Goal: Task Accomplishment & Management: Manage account settings

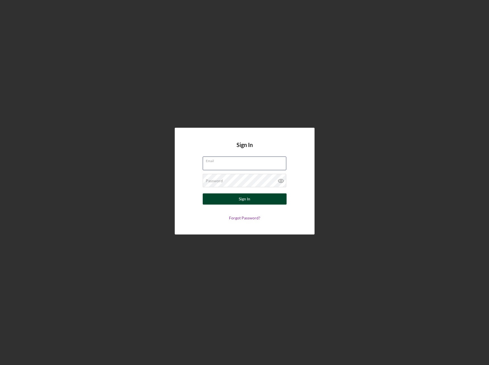
type input "[EMAIL_ADDRESS][DOMAIN_NAME]"
click at [258, 199] on button "Sign In" at bounding box center [245, 198] width 84 height 11
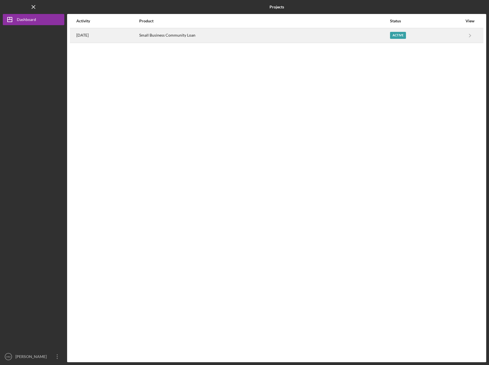
click at [406, 34] on div "Active" at bounding box center [398, 35] width 16 height 7
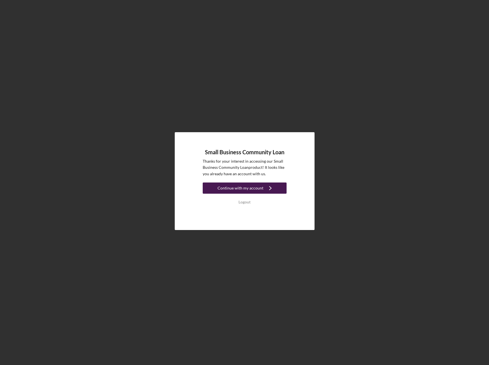
click at [263, 190] on icon "Icon/Navigate" at bounding box center [270, 188] width 14 height 14
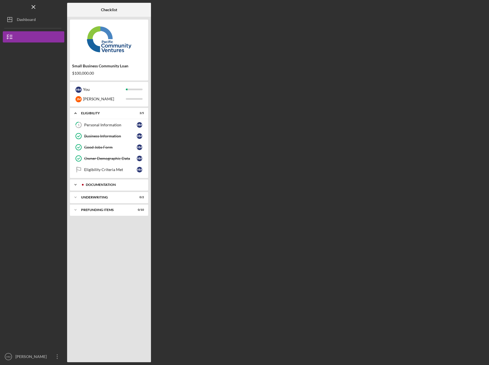
click at [122, 184] on div "Documentation" at bounding box center [113, 184] width 55 height 3
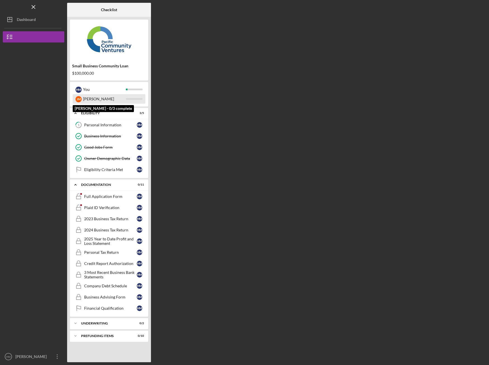
click at [137, 99] on div at bounding box center [134, 99] width 17 height 2
click at [132, 90] on div "H M You" at bounding box center [109, 90] width 73 height 10
click at [139, 103] on div "[PERSON_NAME]" at bounding box center [109, 99] width 73 height 10
click at [127, 100] on div "[PERSON_NAME]" at bounding box center [109, 99] width 73 height 10
click at [103, 101] on div "[PERSON_NAME]" at bounding box center [104, 99] width 43 height 10
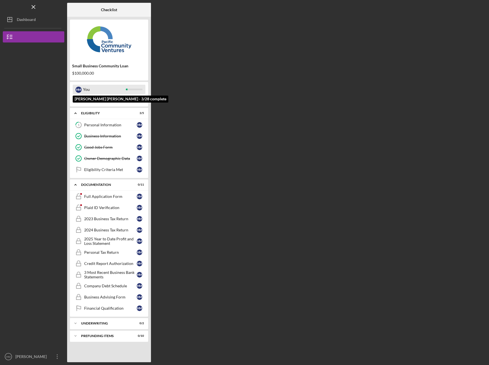
click at [87, 94] on div "You" at bounding box center [104, 90] width 43 height 10
click at [91, 98] on div "[PERSON_NAME]" at bounding box center [104, 99] width 43 height 10
click at [100, 101] on div "[PERSON_NAME]" at bounding box center [104, 99] width 43 height 10
click at [89, 72] on div "$100,000.00" at bounding box center [109, 73] width 74 height 4
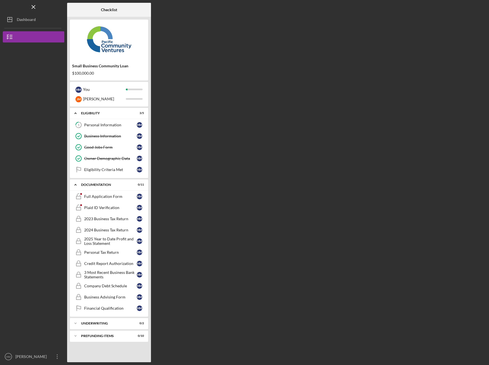
click at [97, 73] on div "$100,000.00" at bounding box center [109, 73] width 74 height 4
click at [122, 169] on div "Eligibility Criteria Met" at bounding box center [110, 169] width 53 height 4
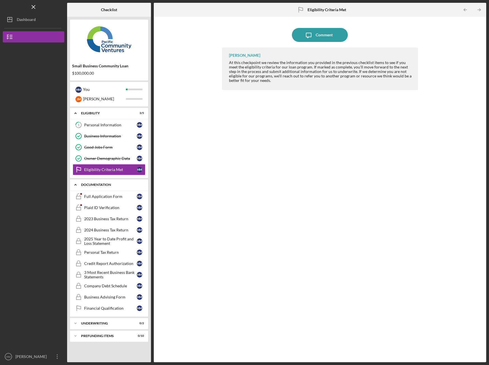
click at [115, 188] on div "Icon/Expander Documentation 0 / 11" at bounding box center [109, 184] width 78 height 11
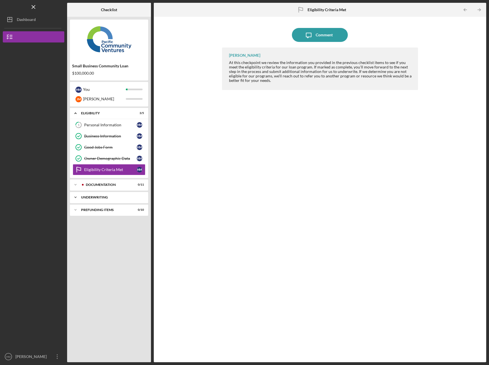
click at [116, 194] on div "Icon/Expander Underwriting 0 / 2" at bounding box center [109, 197] width 78 height 11
click at [116, 186] on div "Documentation" at bounding box center [113, 184] width 55 height 3
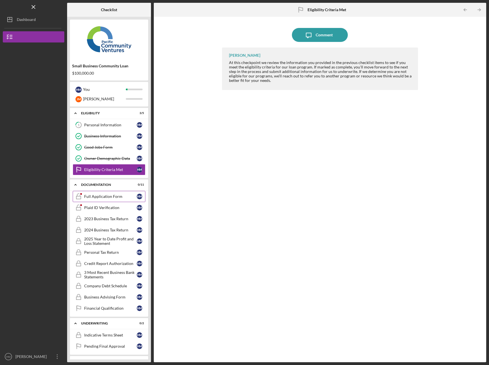
click at [121, 197] on div "Full Application Form" at bounding box center [110, 196] width 53 height 4
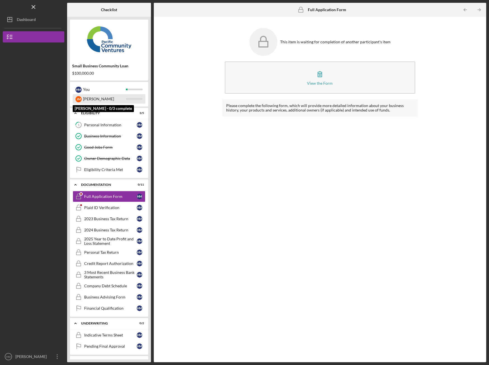
click at [116, 98] on div "[PERSON_NAME]" at bounding box center [104, 99] width 43 height 10
click at [88, 103] on div "[PERSON_NAME]" at bounding box center [104, 99] width 43 height 10
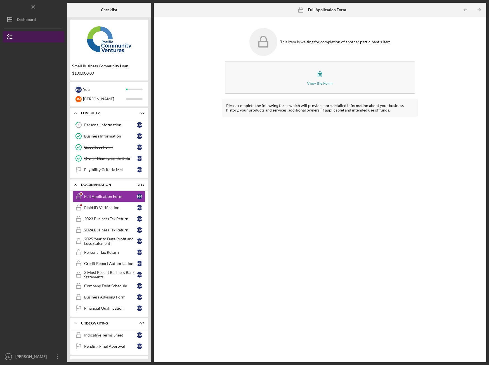
click at [45, 41] on button "Small Business Community Loan" at bounding box center [33, 36] width 61 height 11
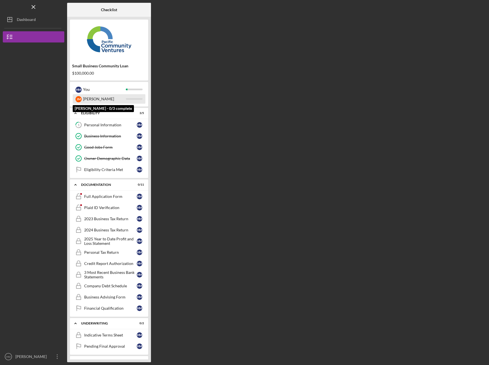
click at [108, 99] on div "[PERSON_NAME]" at bounding box center [104, 99] width 43 height 10
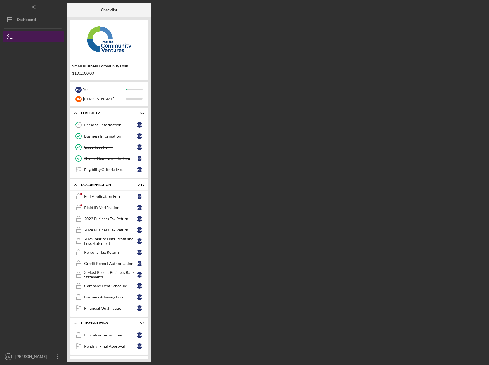
click at [38, 35] on button "Small Business Community Loan" at bounding box center [33, 36] width 61 height 11
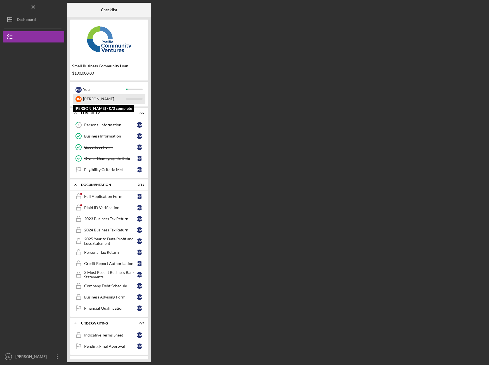
click at [118, 99] on div "[PERSON_NAME]" at bounding box center [104, 99] width 43 height 10
click at [127, 100] on div "[PERSON_NAME]" at bounding box center [109, 99] width 73 height 10
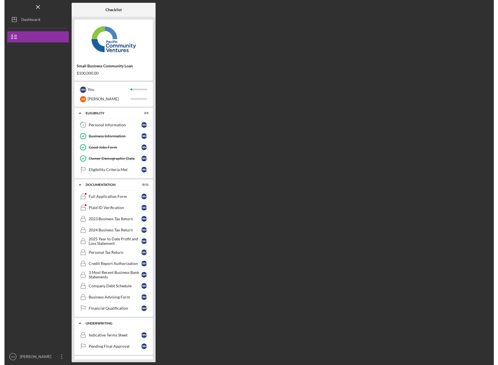
scroll to position [11, 0]
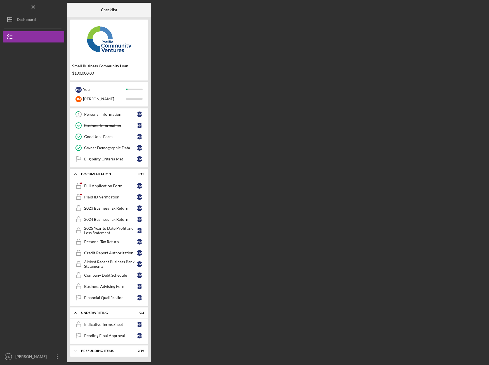
click at [241, 221] on div "Checklist Small Business Community Loan $100,000.00 H M You [PERSON_NAME] Icon/…" at bounding box center [276, 182] width 419 height 359
click at [258, 159] on div "Checklist Small Business Community Loan $100,000.00 H M You [PERSON_NAME] Icon/…" at bounding box center [276, 182] width 419 height 359
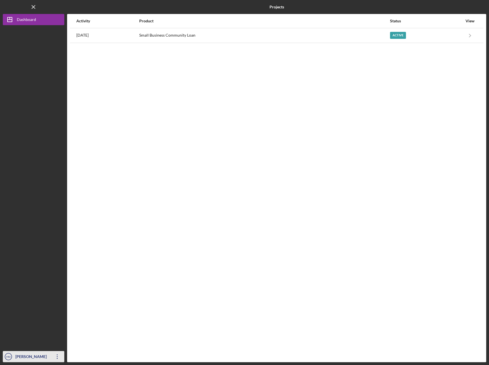
click at [54, 355] on icon "Icon/Overflow" at bounding box center [57, 357] width 14 height 14
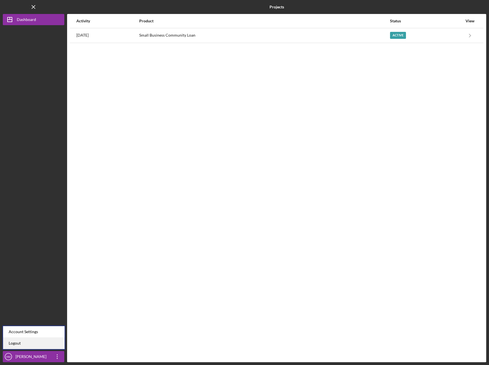
click at [53, 343] on link "Logout" at bounding box center [33, 343] width 61 height 11
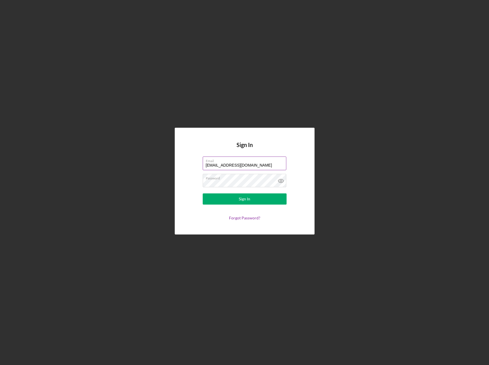
drag, startPoint x: 267, startPoint y: 163, endPoint x: 273, endPoint y: 161, distance: 6.4
click at [273, 161] on div "Email [EMAIL_ADDRESS][DOMAIN_NAME]" at bounding box center [245, 164] width 84 height 14
click at [272, 162] on label "Email" at bounding box center [246, 160] width 80 height 6
click at [272, 162] on input "[EMAIL_ADDRESS][DOMAIN_NAME]" at bounding box center [245, 163] width 84 height 13
drag, startPoint x: 271, startPoint y: 165, endPoint x: 201, endPoint y: 164, distance: 69.6
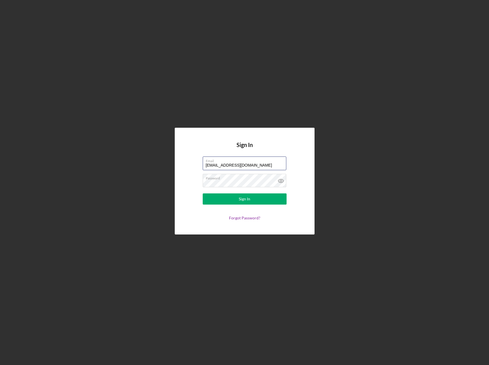
click at [201, 164] on form "Email [EMAIL_ADDRESS][DOMAIN_NAME] Password Sign In Forgot Password?" at bounding box center [245, 189] width 112 height 64
type input "[PERSON_NAME][EMAIL_ADDRESS][PERSON_NAME][PERSON_NAME][DOMAIN_NAME]"
click at [202, 182] on form "Email [PERSON_NAME][EMAIL_ADDRESS][PERSON_NAME][PERSON_NAME][DOMAIN_NAME] Passw…" at bounding box center [245, 189] width 112 height 64
click at [281, 181] on icon at bounding box center [281, 181] width 14 height 14
click at [281, 179] on icon at bounding box center [280, 181] width 5 height 4
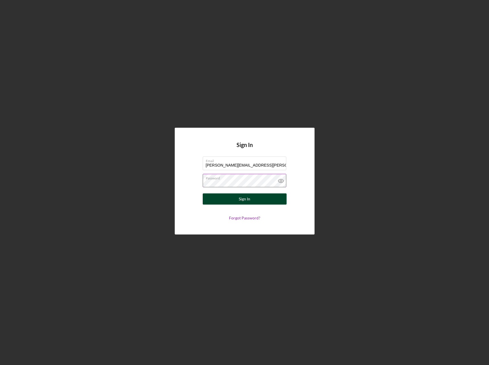
click at [270, 198] on button "Sign In" at bounding box center [245, 198] width 84 height 11
